Goal: Navigation & Orientation: Find specific page/section

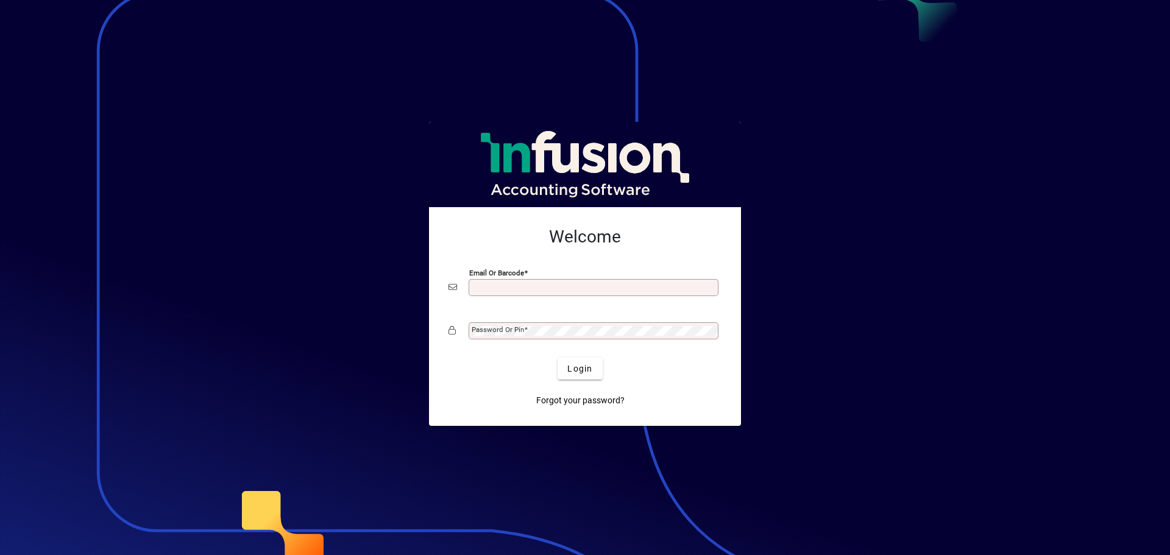
click at [524, 288] on input "Email or Barcode" at bounding box center [595, 288] width 246 height 10
type input "**********"
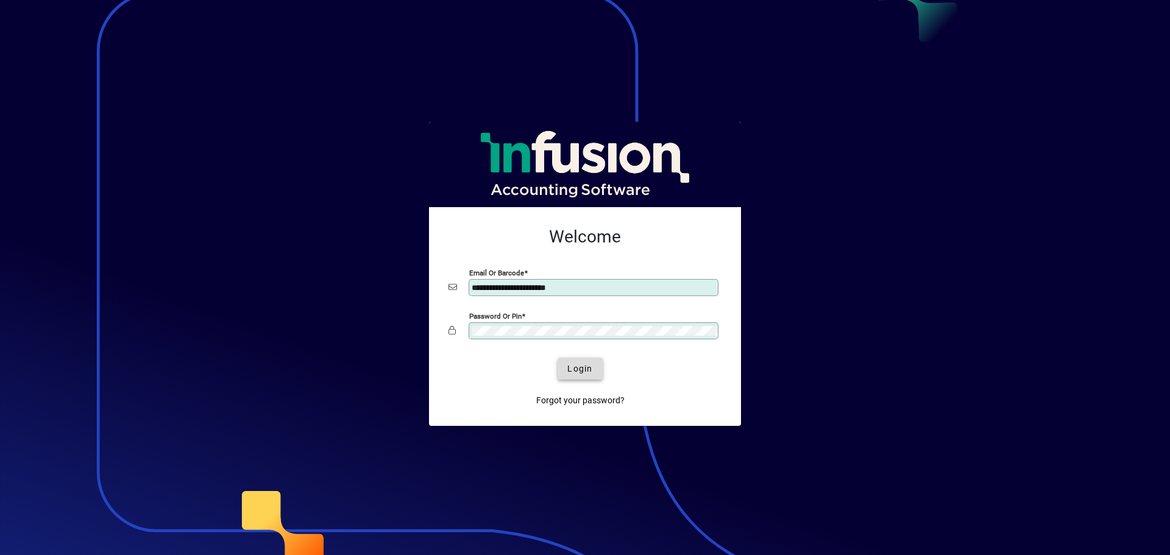
click at [564, 365] on span "submit" at bounding box center [580, 368] width 44 height 29
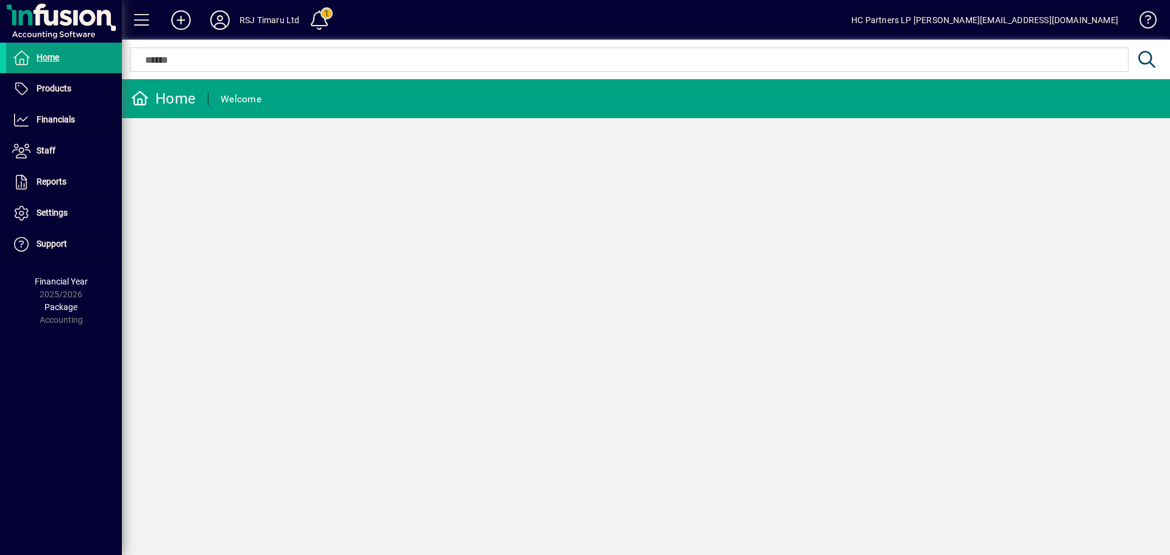
click at [254, 15] on div "RSJ Timaru Ltd" at bounding box center [270, 20] width 60 height 20
click at [139, 14] on span at bounding box center [141, 19] width 29 height 29
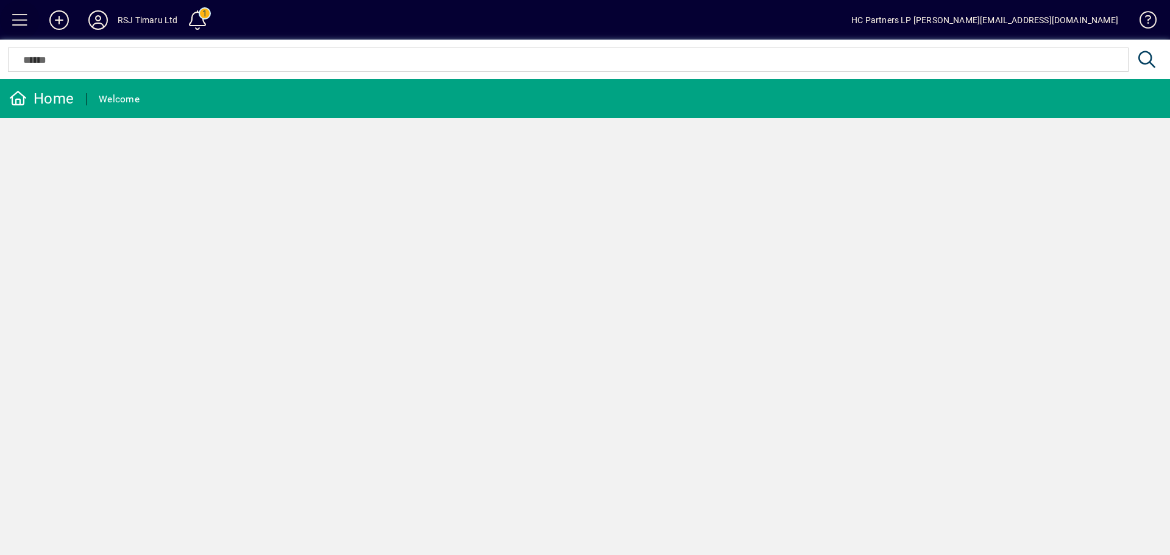
click at [33, 18] on span at bounding box center [19, 19] width 29 height 29
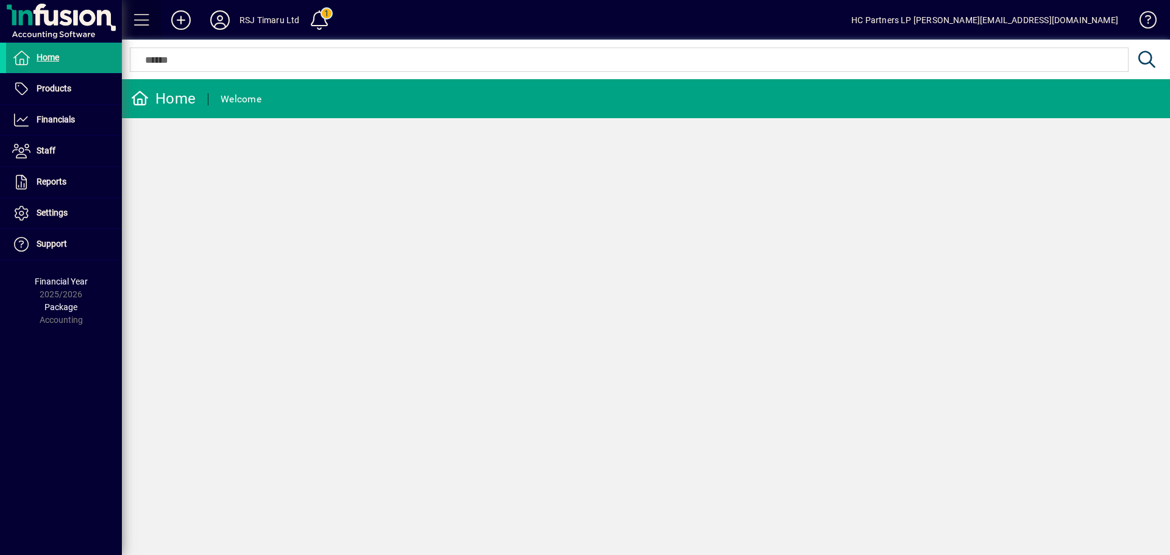
click at [144, 15] on span at bounding box center [141, 19] width 29 height 29
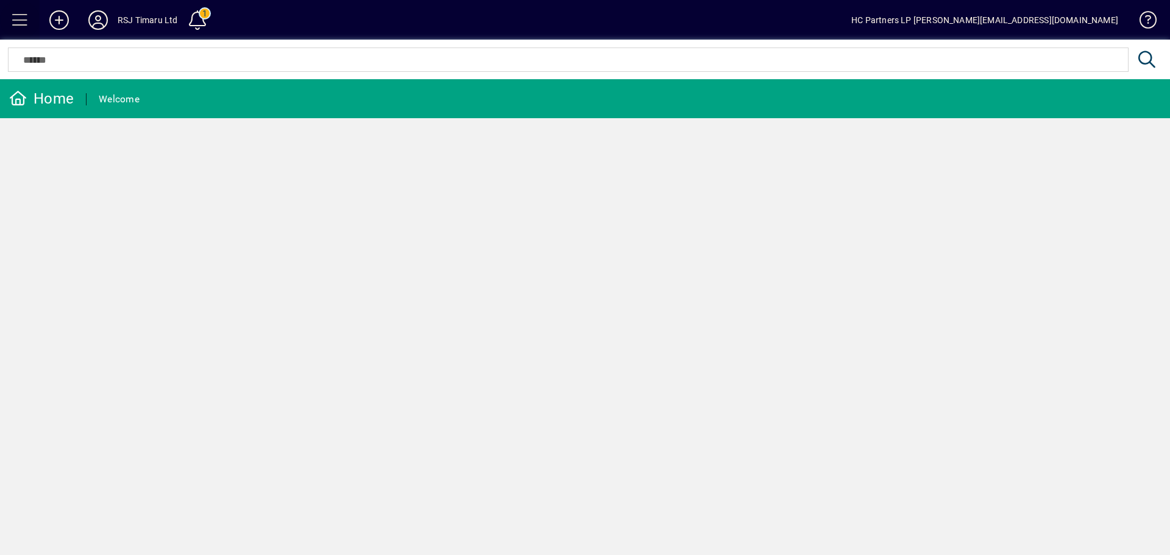
click at [27, 16] on span at bounding box center [19, 19] width 29 height 29
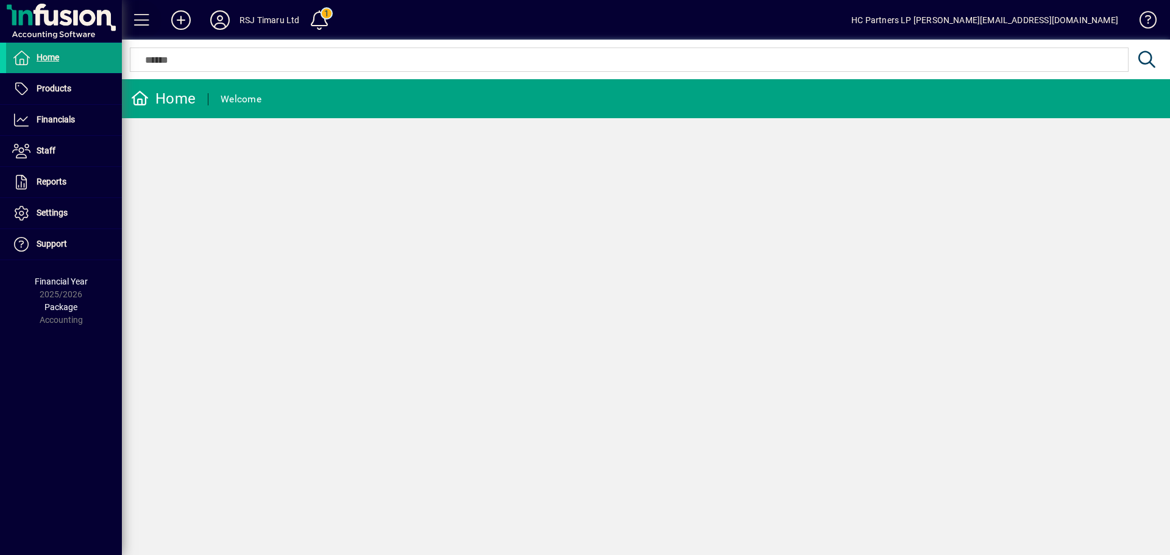
click at [143, 20] on span at bounding box center [141, 19] width 29 height 29
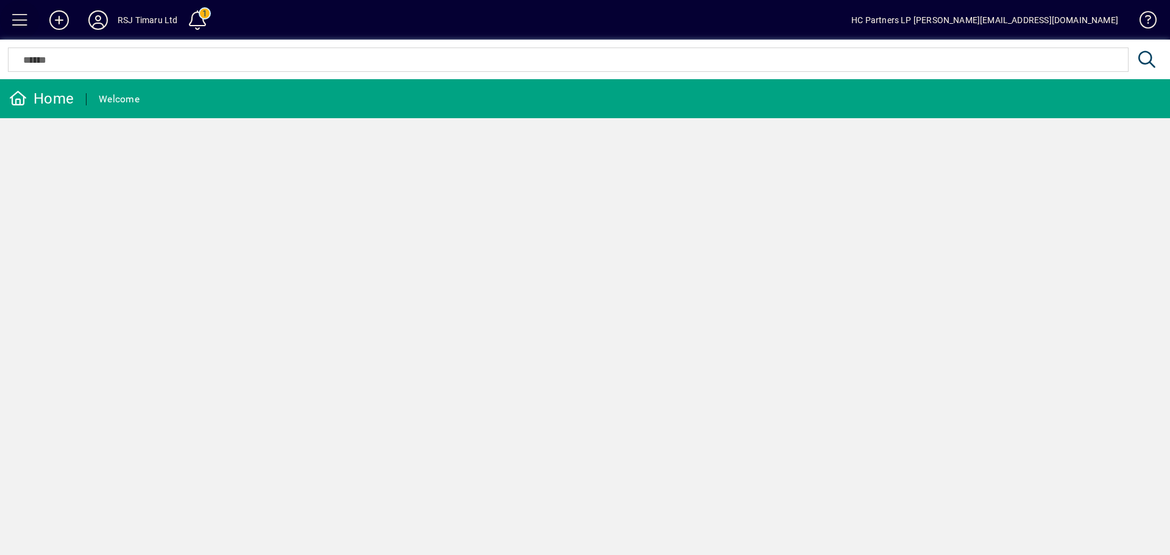
click at [4, 19] on span at bounding box center [20, 20] width 40 height 40
